Goal: Task Accomplishment & Management: Manage account settings

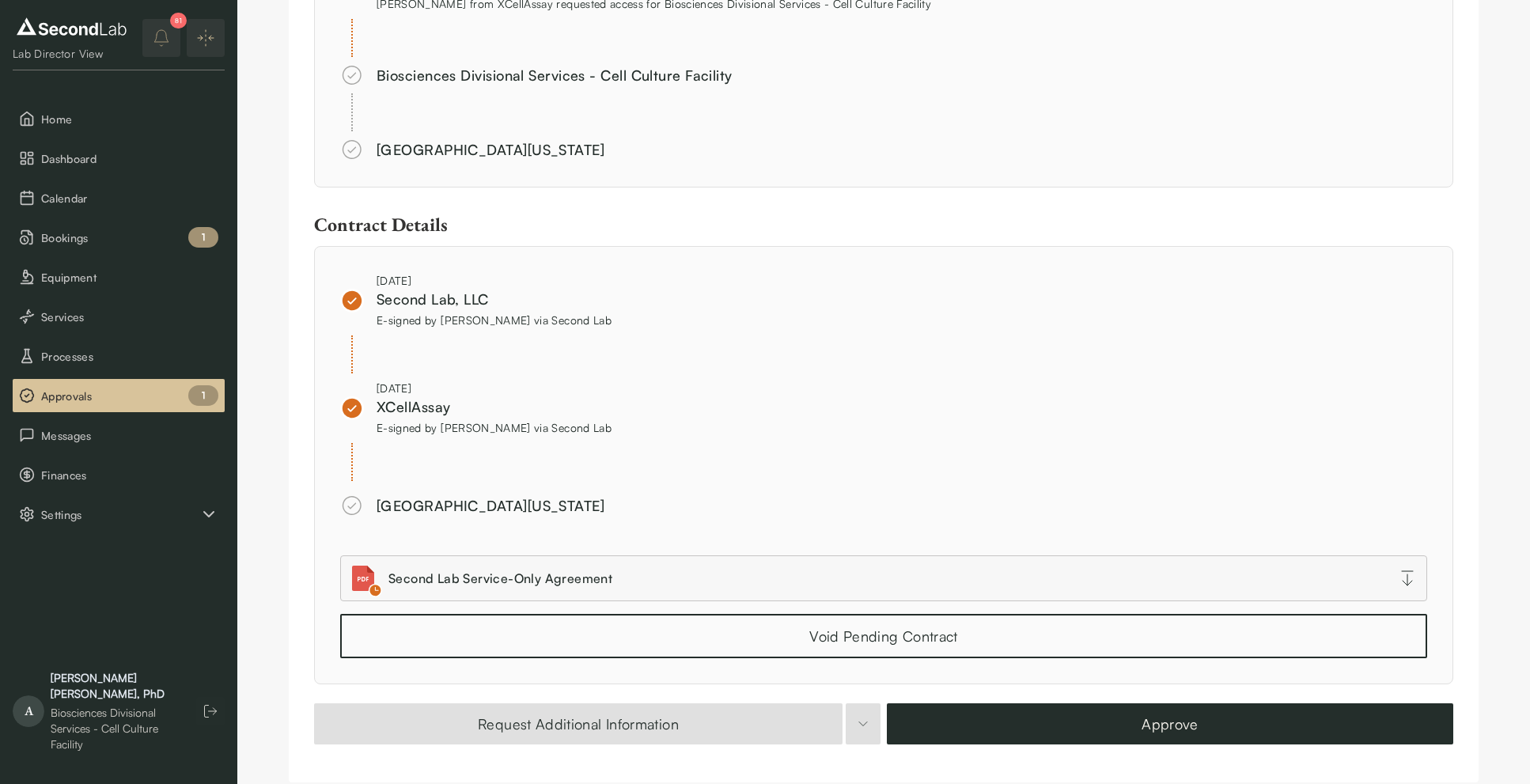
scroll to position [948, 0]
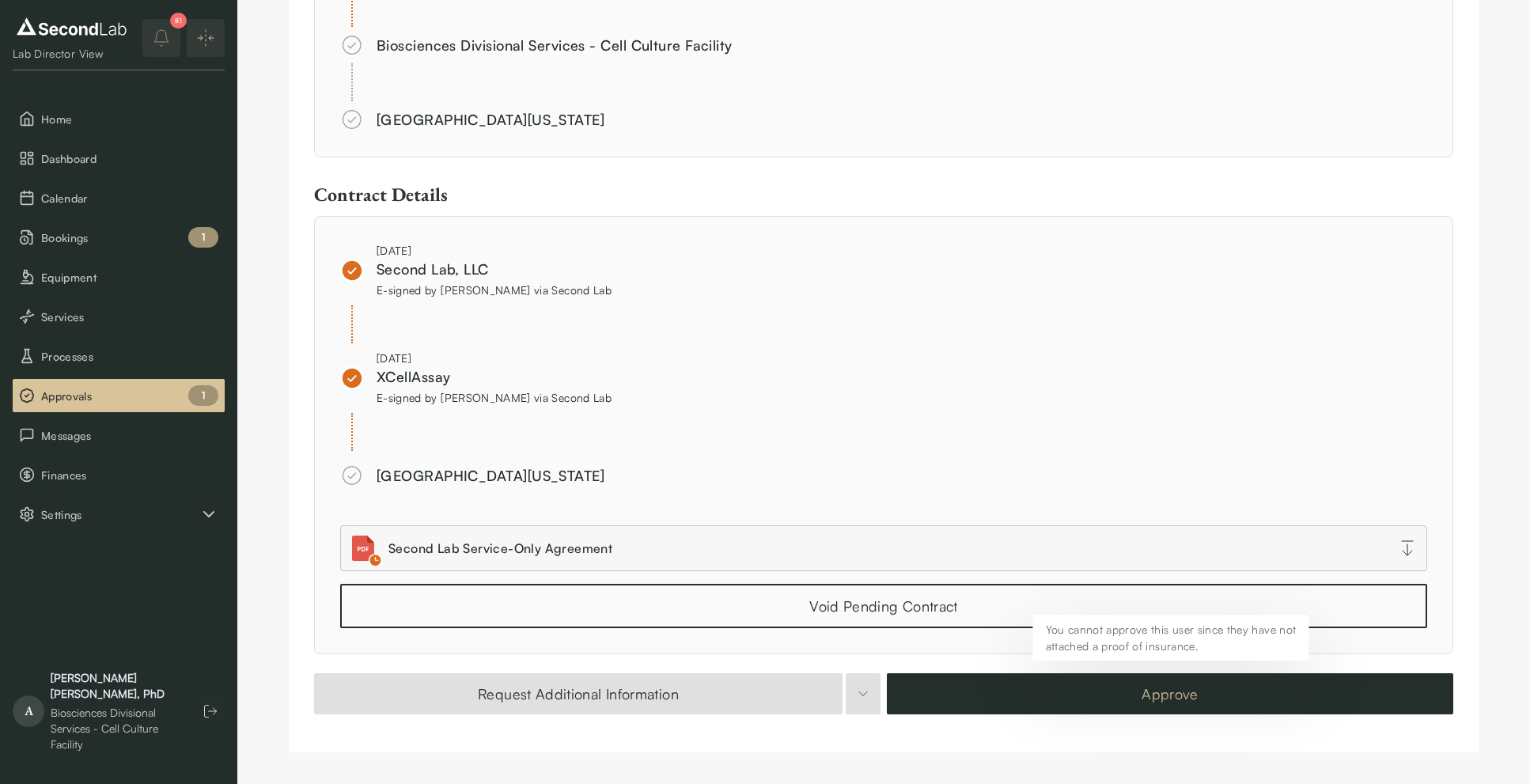
click at [1123, 692] on button "Approve" at bounding box center [1170, 694] width 567 height 41
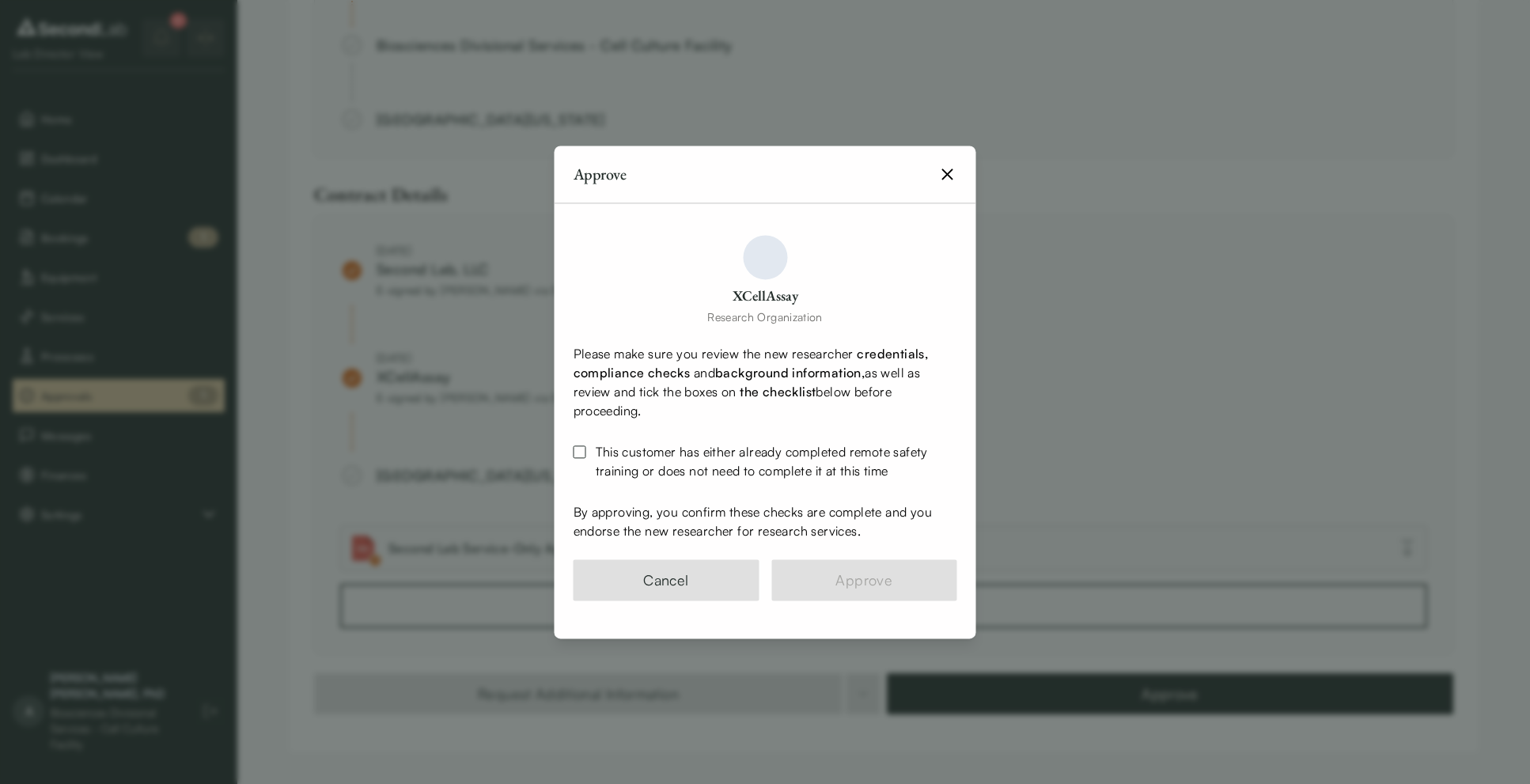
drag, startPoint x: 580, startPoint y: 452, endPoint x: 617, endPoint y: 476, distance: 44.1
click at [583, 452] on button "This customer has either already completed remote safety training or does not n…" at bounding box center [580, 452] width 13 height 13
click at [844, 578] on button "Approve" at bounding box center [864, 580] width 186 height 41
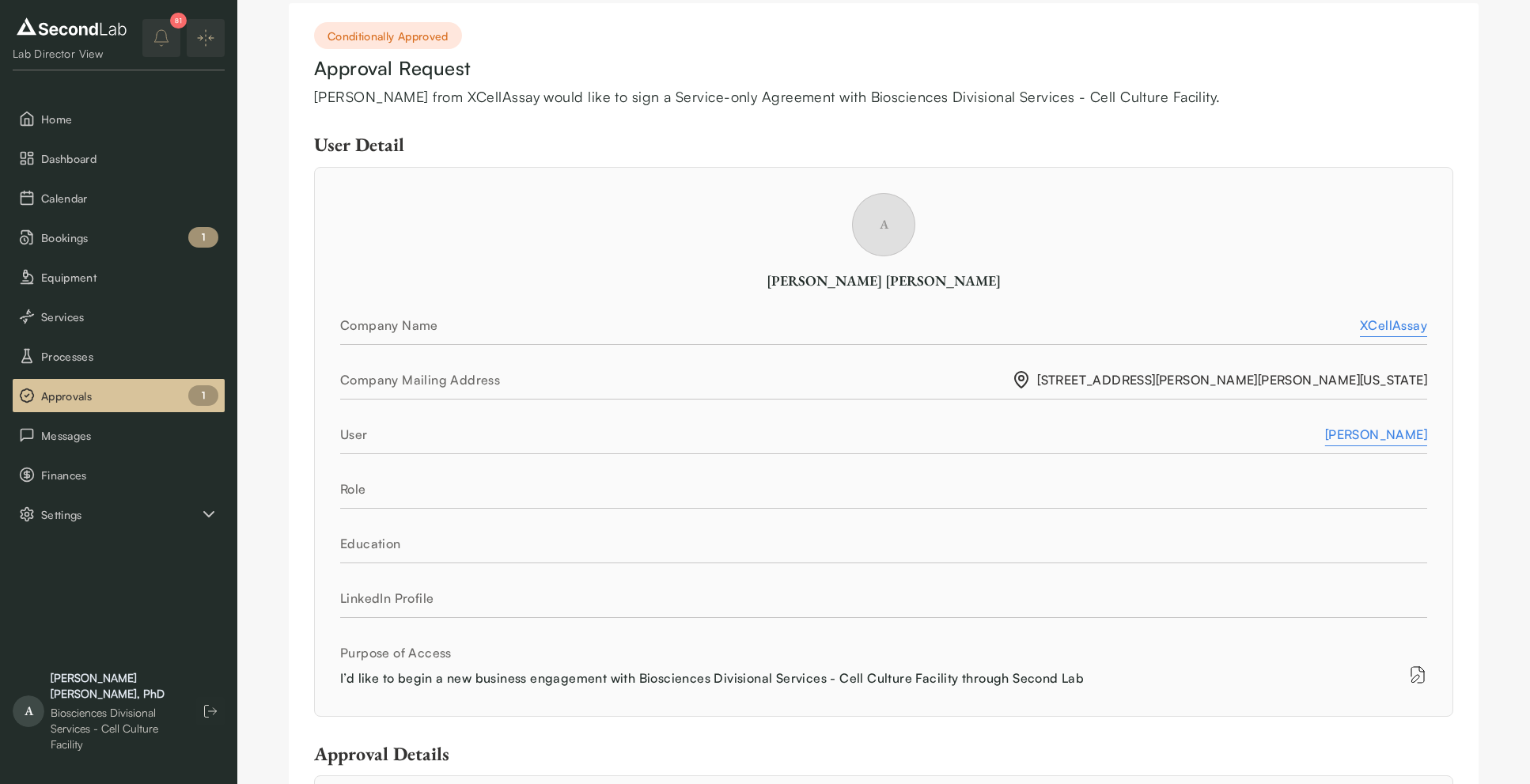
scroll to position [0, 0]
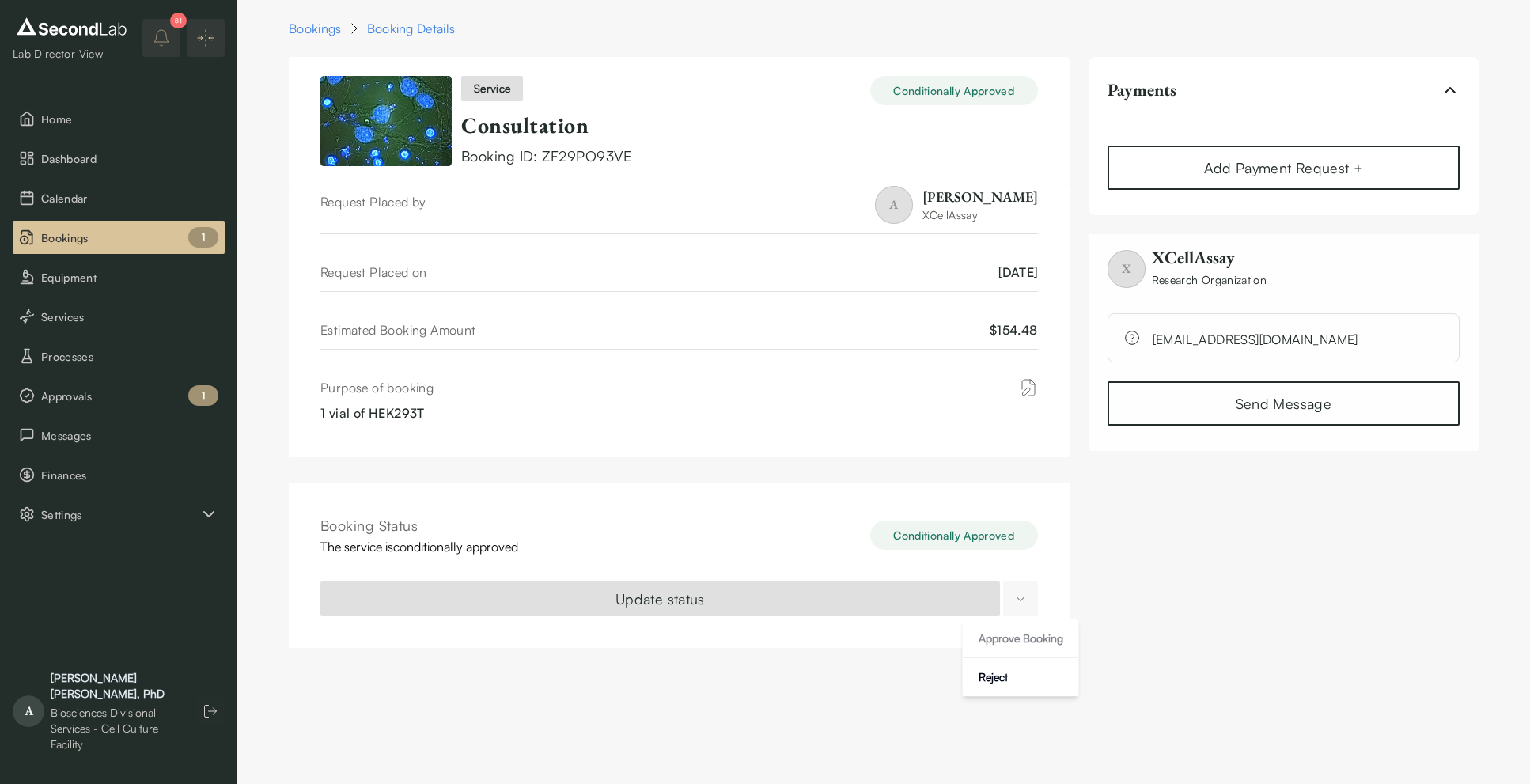
click at [1017, 597] on html "SKIP TO CONTENT Lab Director View Home Dashboard Calendar Bookings 1 Equipment …" at bounding box center [765, 333] width 1530 height 667
click at [1020, 644] on div "Approve Booking Reject" at bounding box center [1021, 658] width 117 height 78
click at [794, 482] on html "SKIP TO CONTENT Lab Director View Home Dashboard Calendar Bookings 1 Equipment …" at bounding box center [765, 333] width 1530 height 667
click at [809, 482] on div "service Conditionally Approved Consultation Booking ID: ZF29PO93VE Request Plac…" at bounding box center [679, 352] width 781 height 591
